Goal: Task Accomplishment & Management: Manage account settings

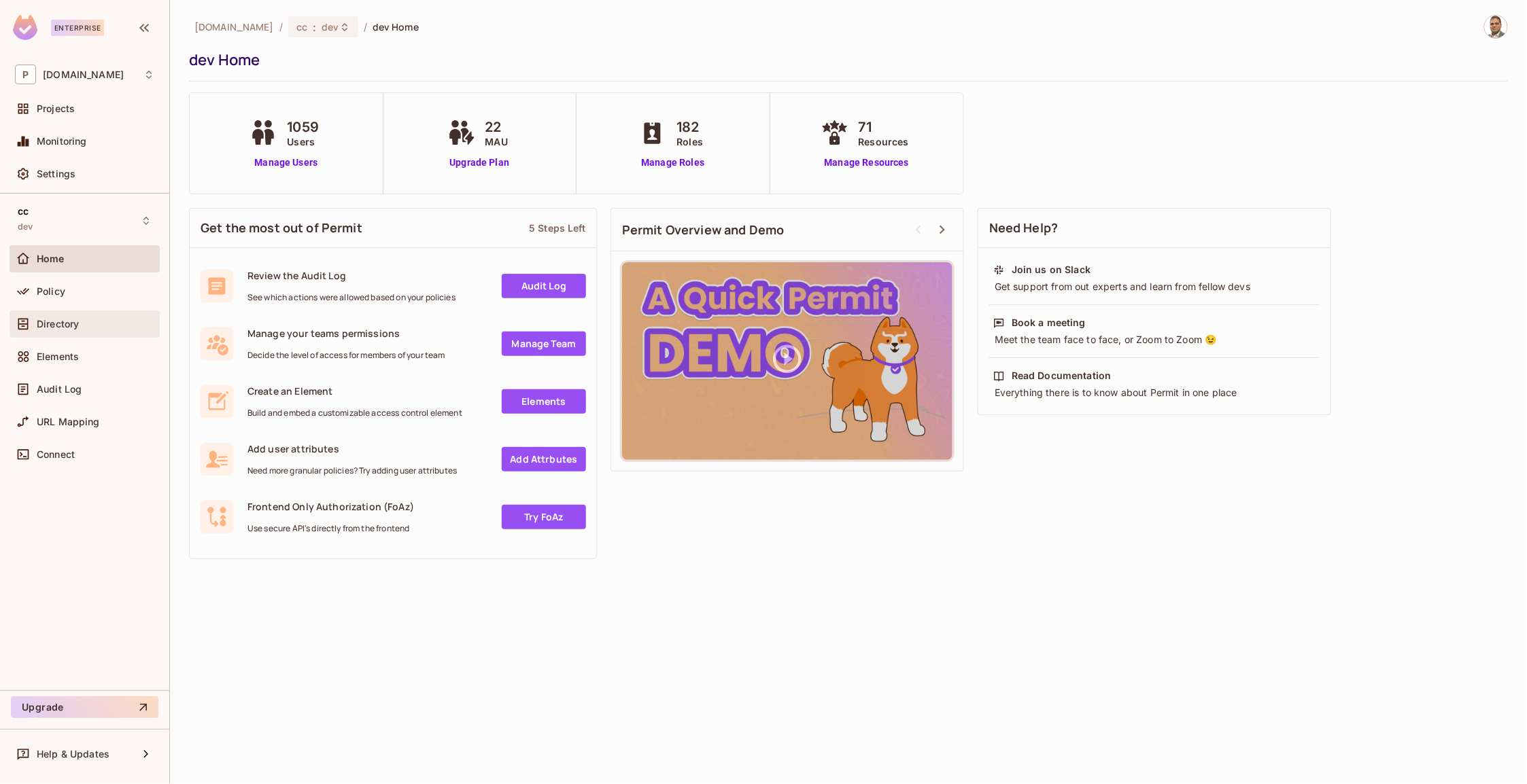
click at [68, 326] on span "Directory" at bounding box center [58, 324] width 42 height 11
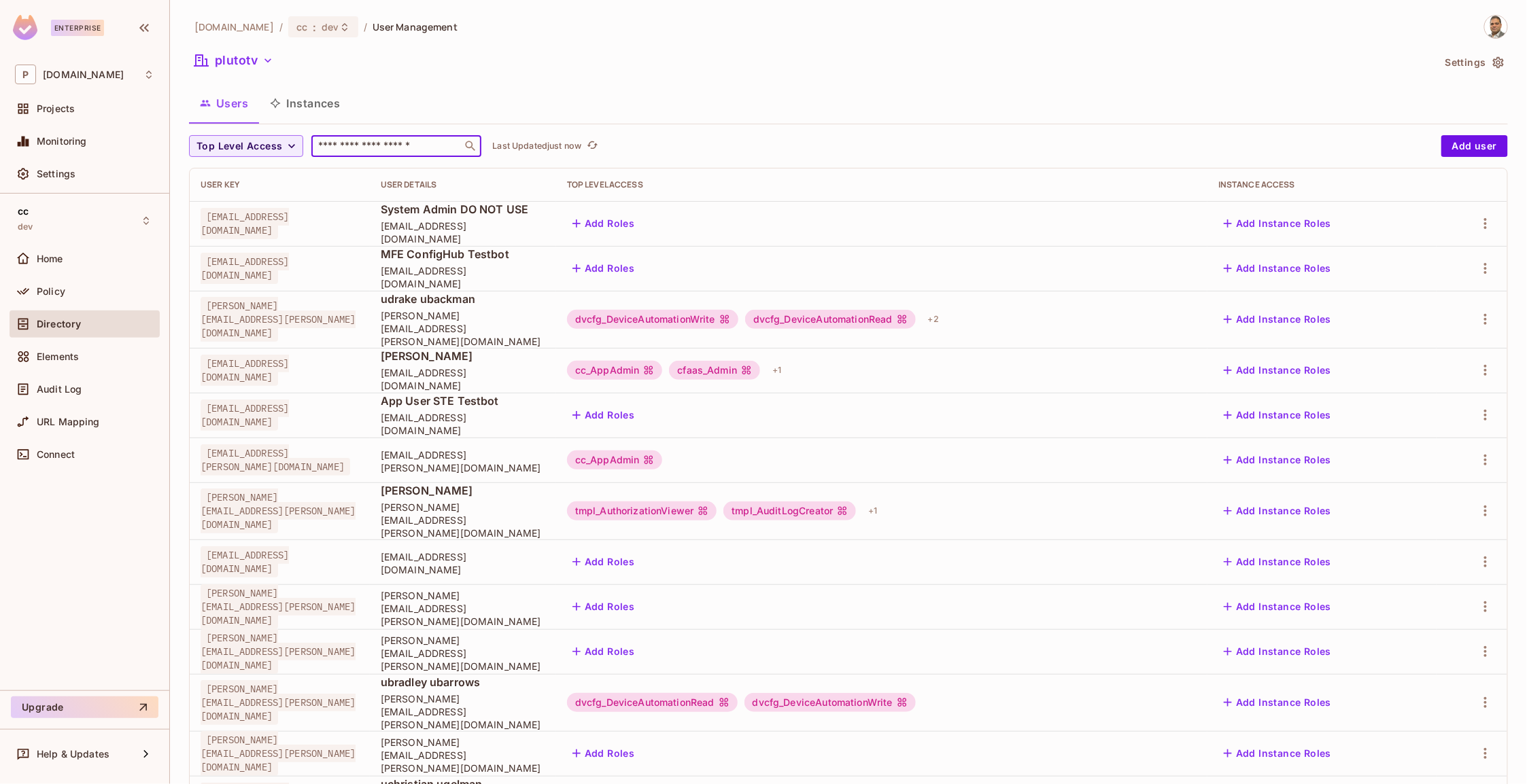
click at [367, 143] on input "text" at bounding box center [387, 146] width 143 height 13
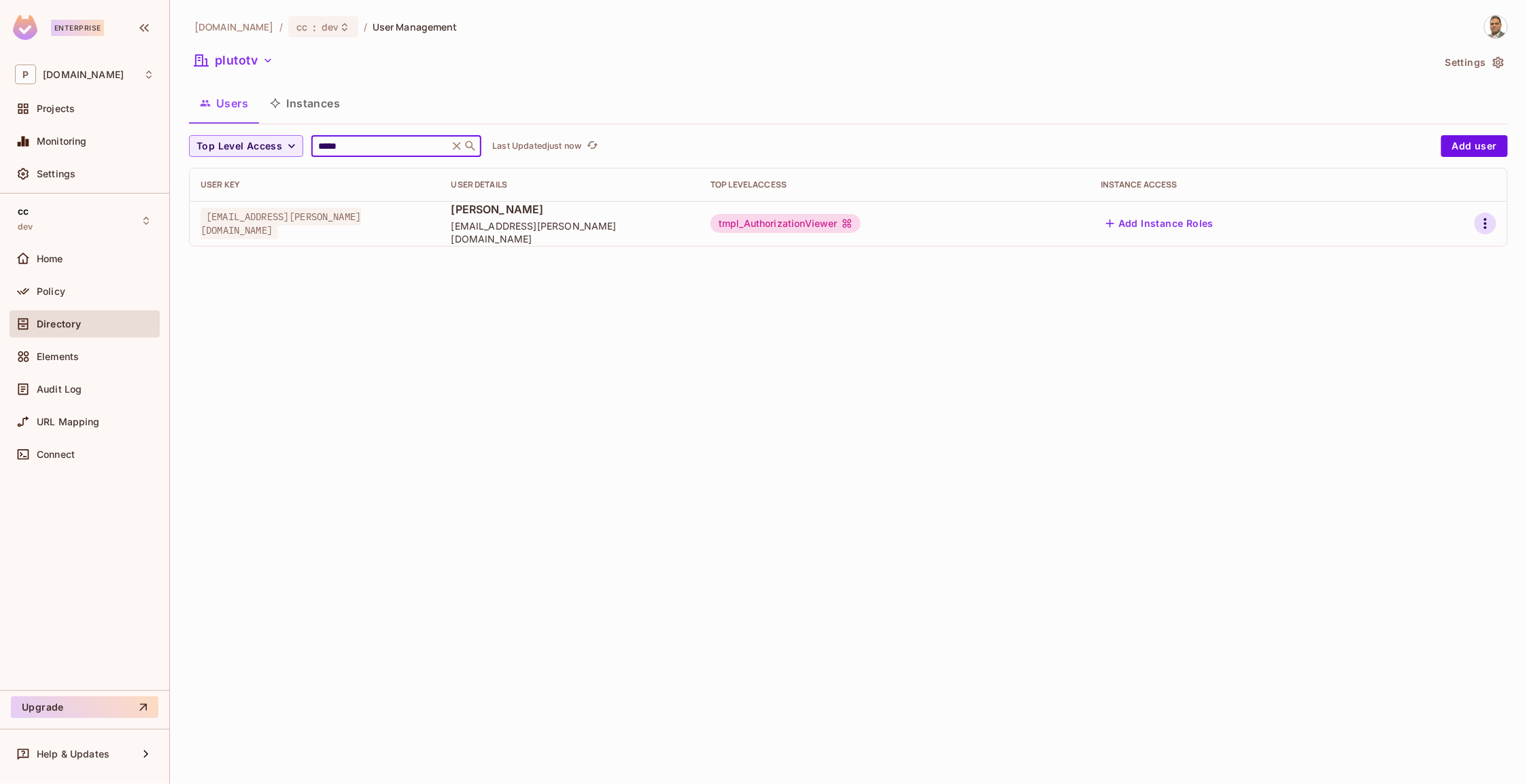
type input "*****"
click at [1486, 221] on icon "button" at bounding box center [1485, 223] width 2 height 11
click at [1437, 284] on div "Edit Attributes" at bounding box center [1438, 285] width 68 height 13
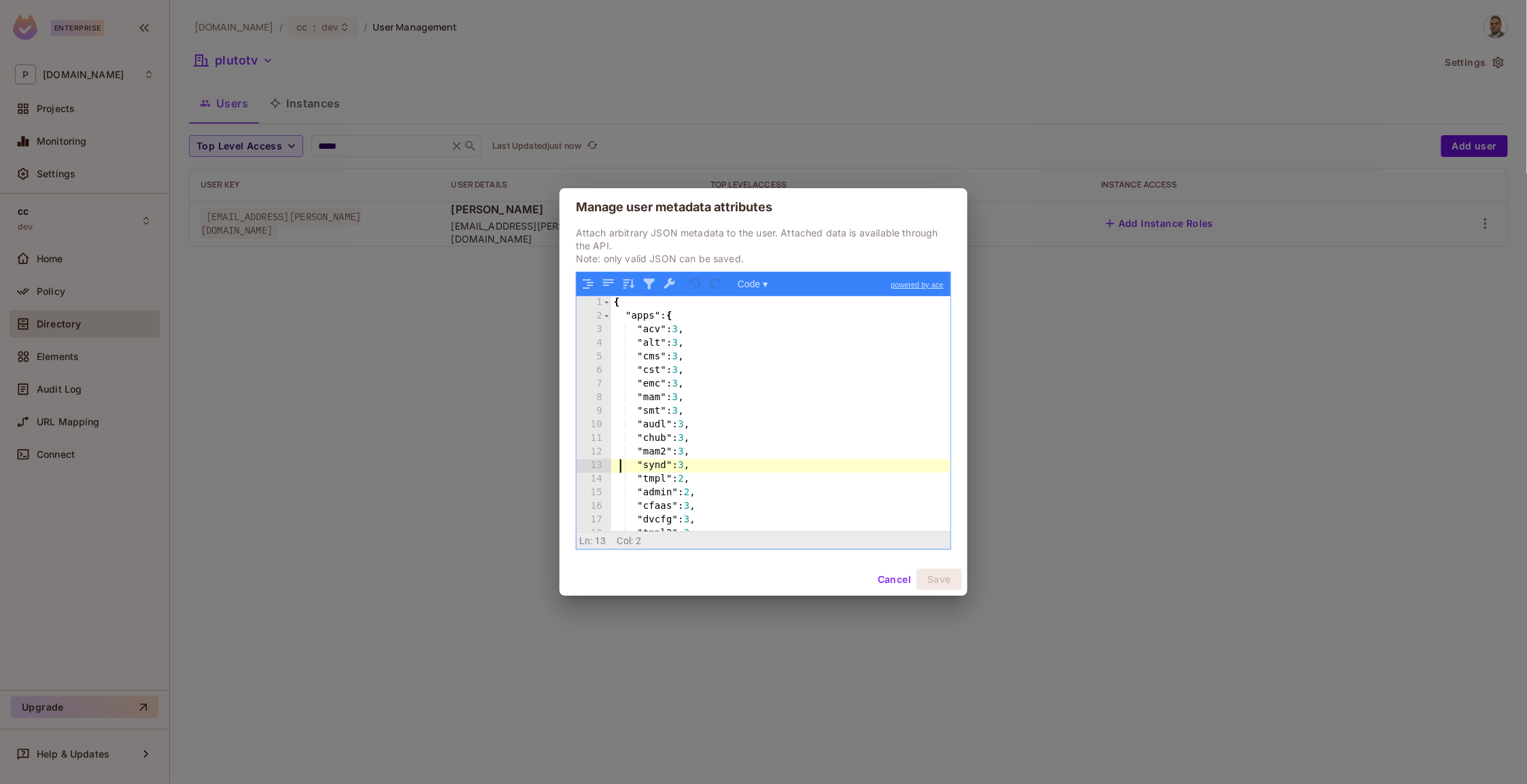
click at [622, 467] on div "{ "apps" : { "acv" : 3 , "alt" : 3 , "cms" : 3 , "cst" : 3 , "emc" : 3 , "mam" …" at bounding box center [780, 427] width 339 height 262
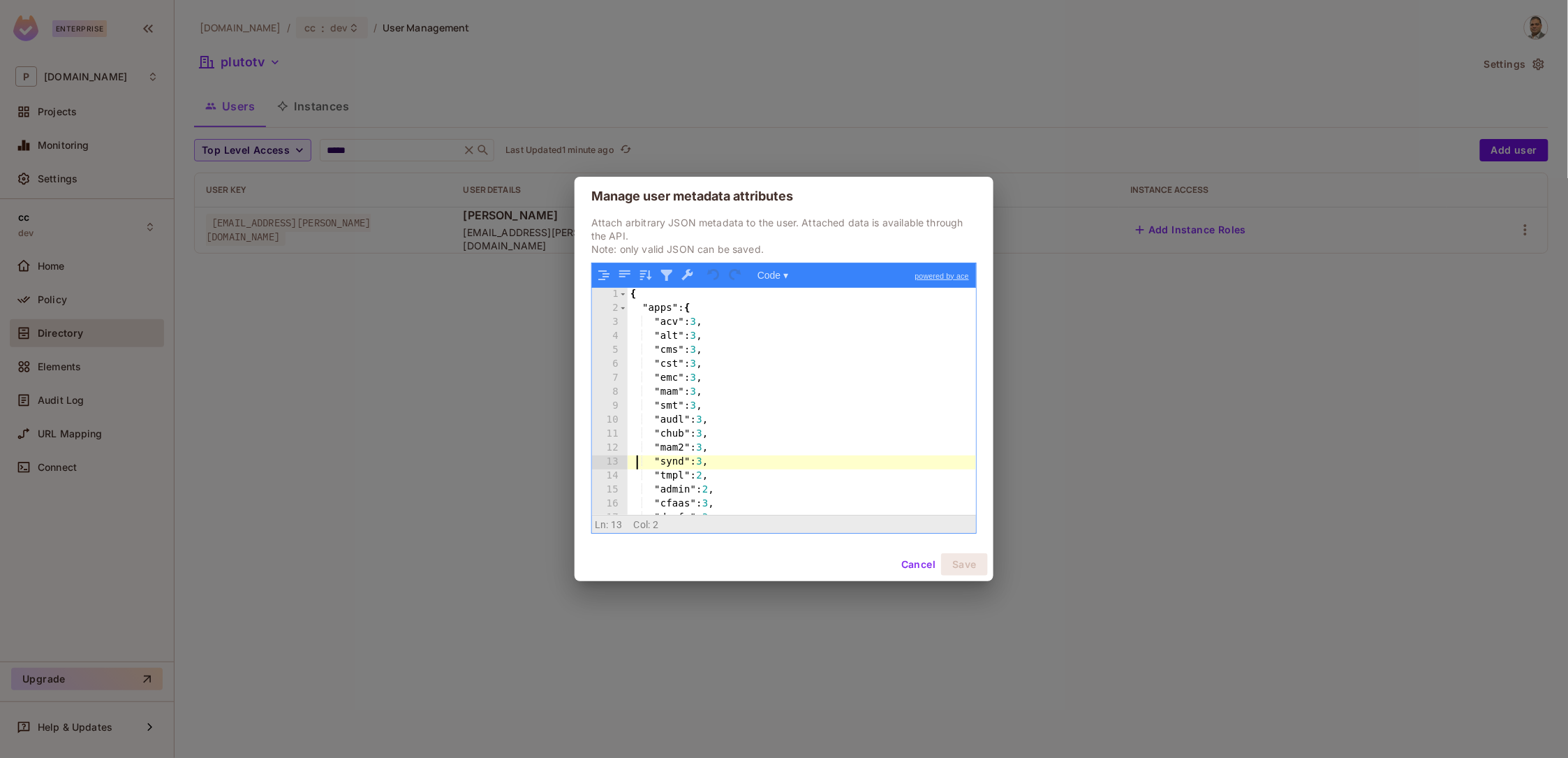
click at [664, 313] on div "{ "apps" : { "acv" : 3 , "alt" : 3 , "cms" : 3 , "cst" : 3 , "emc" : 3 , "mam" …" at bounding box center [801, 416] width 348 height 256
click at [919, 562] on button "Cancel" at bounding box center [919, 564] width 46 height 22
